Goal: Task Accomplishment & Management: Manage account settings

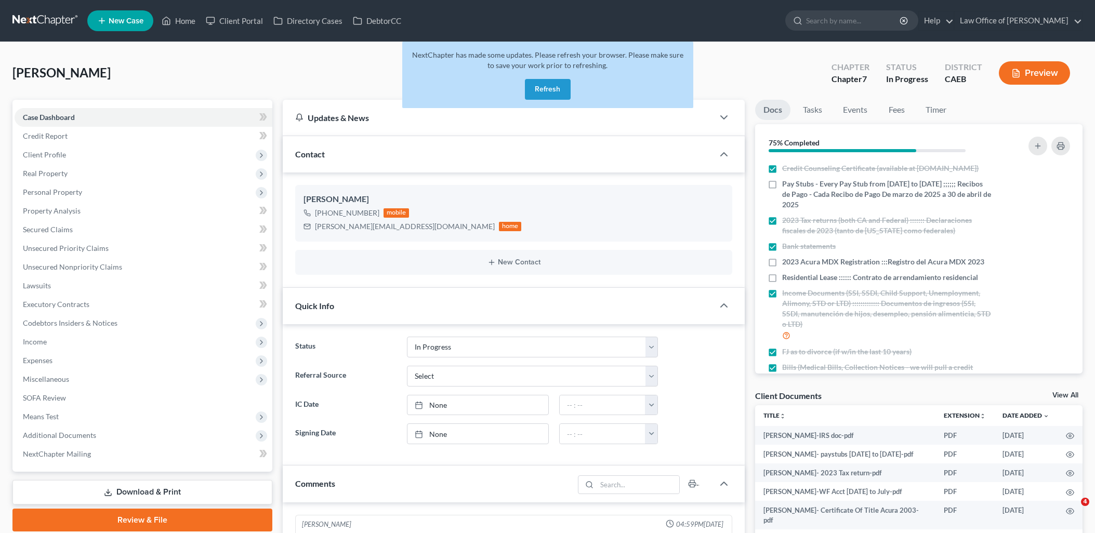
select select "9"
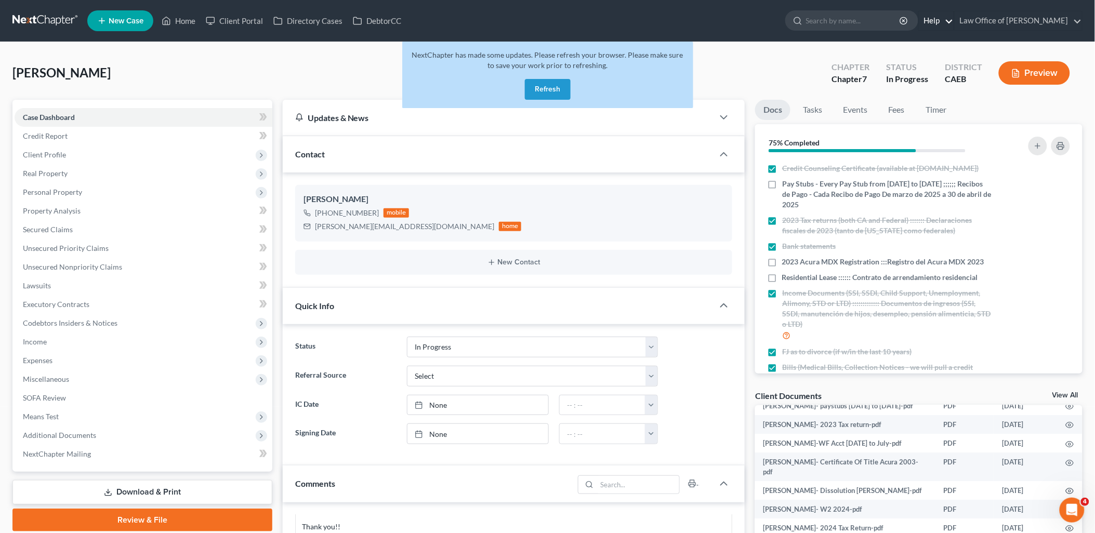
drag, startPoint x: 546, startPoint y: 96, endPoint x: 946, endPoint y: 15, distance: 408.4
click at [546, 96] on button "Refresh" at bounding box center [548, 89] width 46 height 21
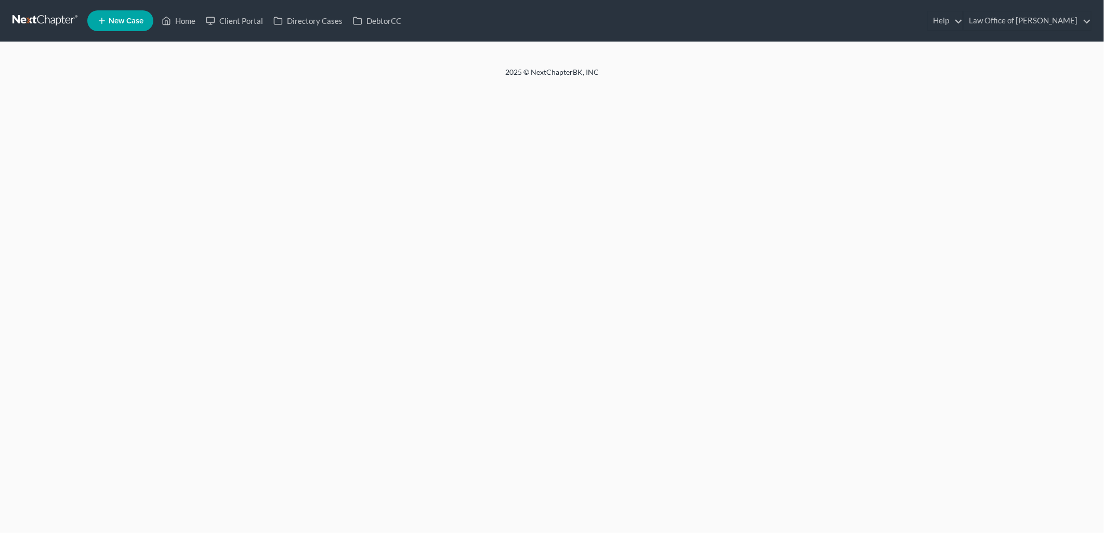
click at [1006, 21] on link "Law Office of [PERSON_NAME]" at bounding box center [1027, 20] width 127 height 19
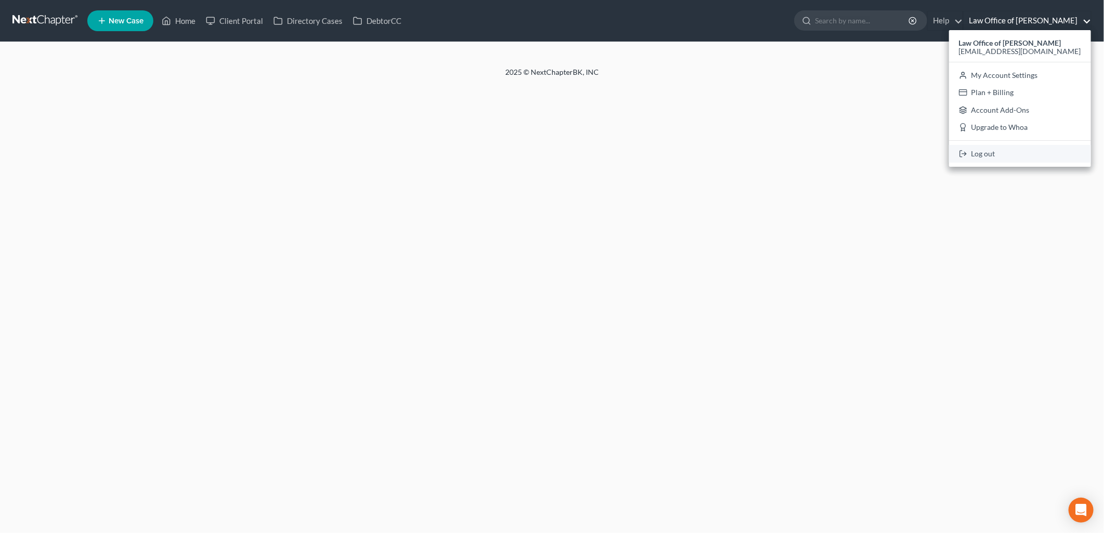
click at [1011, 148] on link "Log out" at bounding box center [1020, 154] width 142 height 18
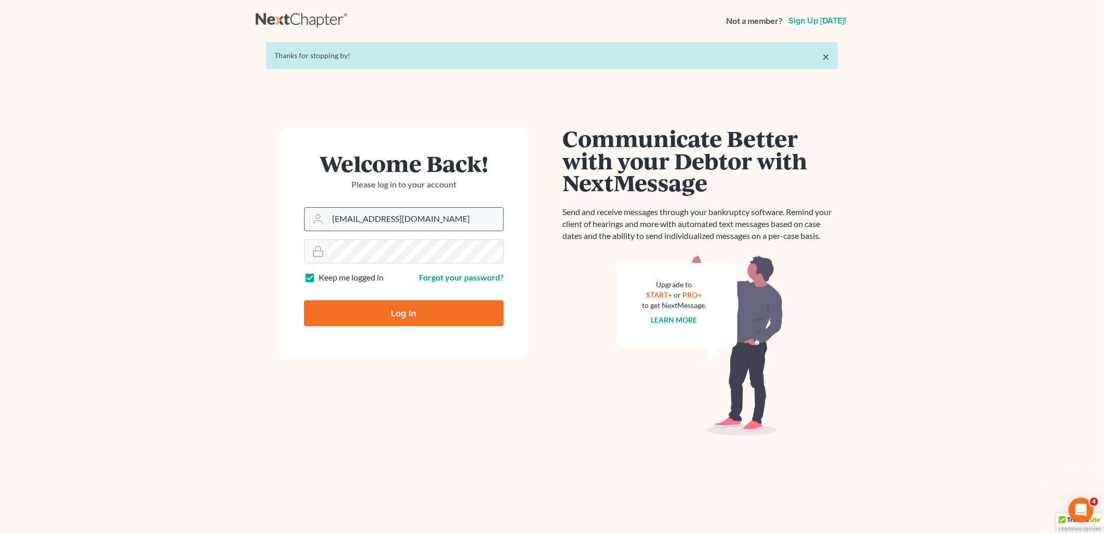
click at [442, 216] on input "[EMAIL_ADDRESS][DOMAIN_NAME]" at bounding box center [415, 219] width 175 height 23
click at [429, 217] on input "[EMAIL_ADDRESS][DOMAIN_NAME]" at bounding box center [415, 219] width 175 height 23
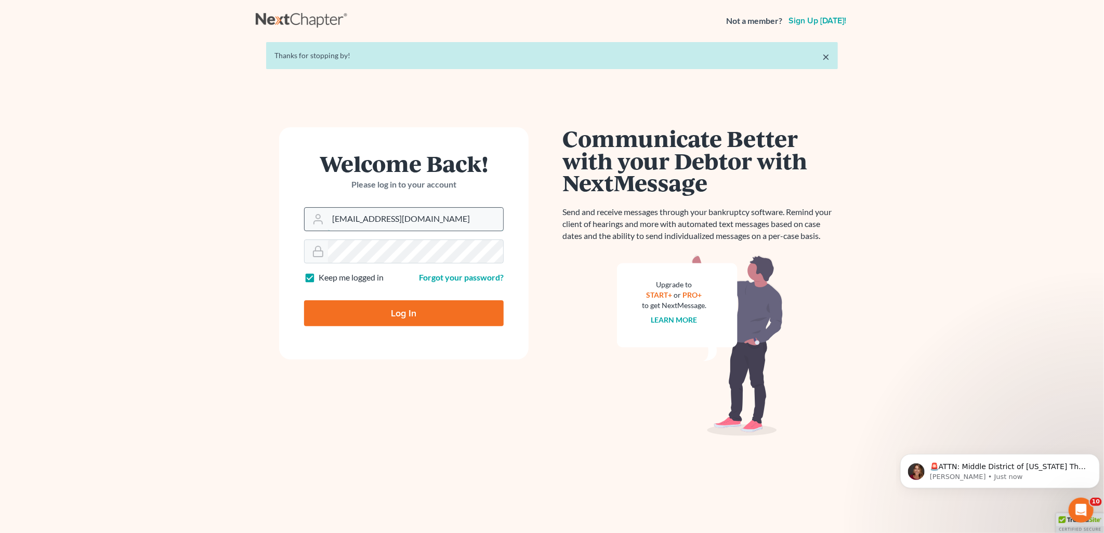
type input "[PERSON_NAME][EMAIL_ADDRESS][DOMAIN_NAME]"
click at [376, 312] on input "Log In" at bounding box center [404, 313] width 200 height 26
type input "Thinking..."
